Goal: Information Seeking & Learning: Learn about a topic

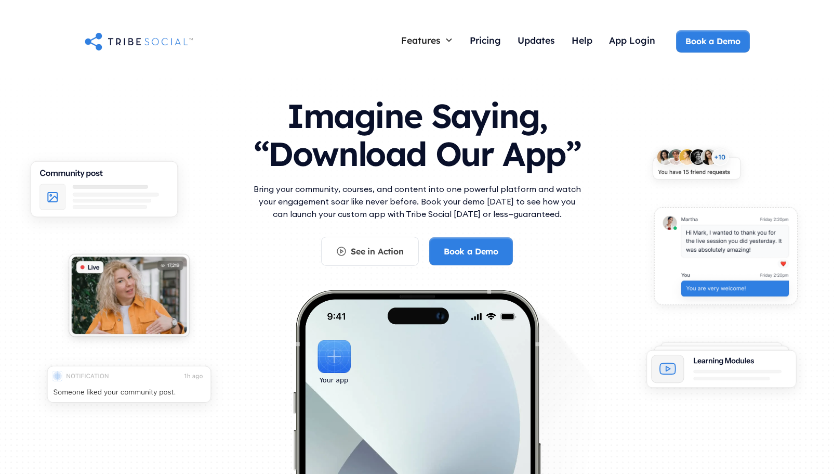
click at [137, 24] on div "Features Courses Guide members with step-by-step teaching Live Call Launch call…" at bounding box center [417, 42] width 834 height 42
click at [136, 36] on img "home" at bounding box center [139, 41] width 108 height 21
click at [376, 249] on div "See in Action" at bounding box center [377, 250] width 53 height 11
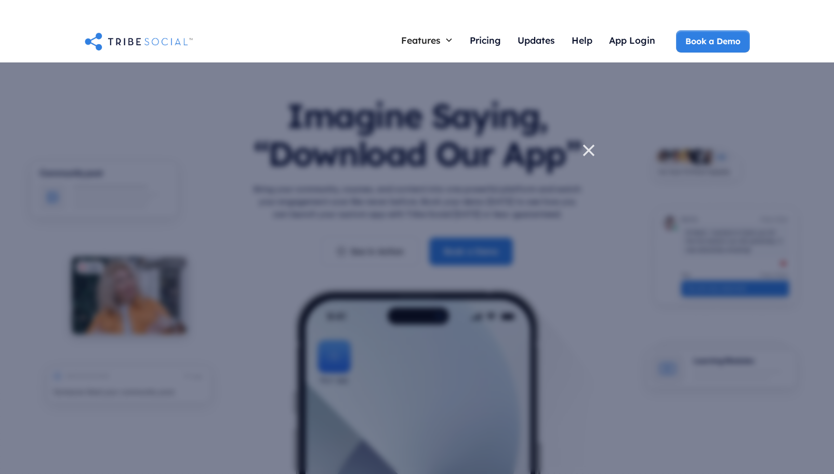
click at [588, 148] on icon at bounding box center [589, 150] width 21 height 21
